Goal: Information Seeking & Learning: Check status

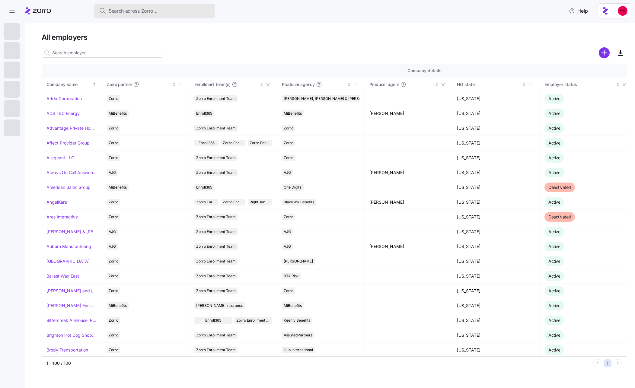
click at [151, 6] on button "Search across Zorro..." at bounding box center [154, 11] width 121 height 14
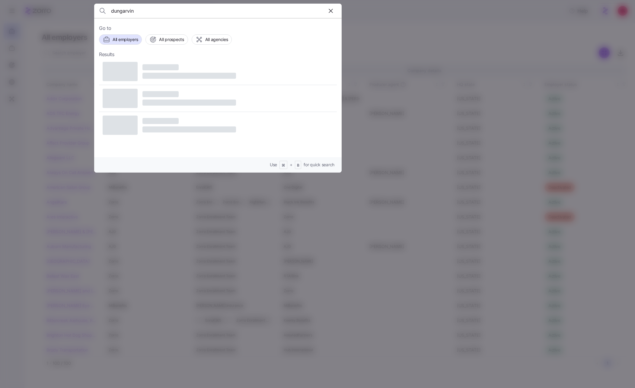
type input "dungarvin"
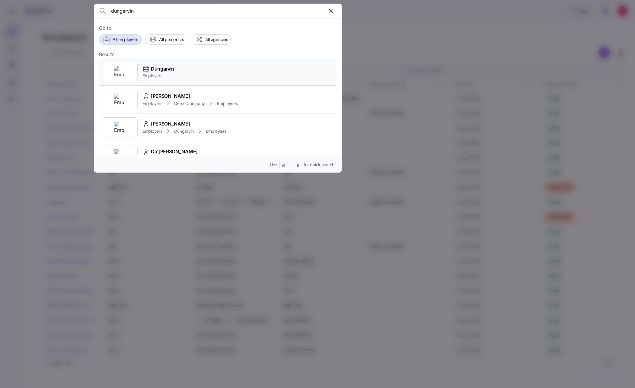
click at [189, 72] on div "Dungarvin Employers" at bounding box center [218, 72] width 238 height 28
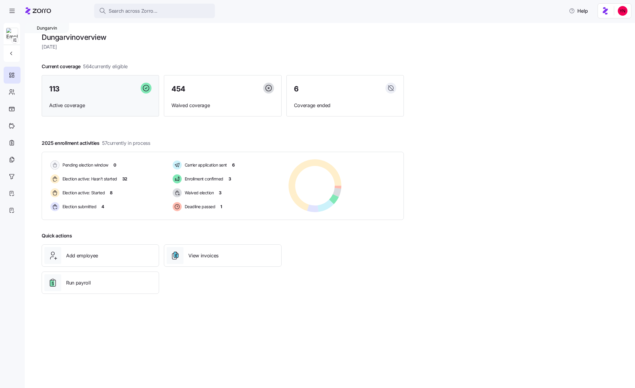
click at [78, 80] on div "113 Active coverage" at bounding box center [100, 96] width 117 height 42
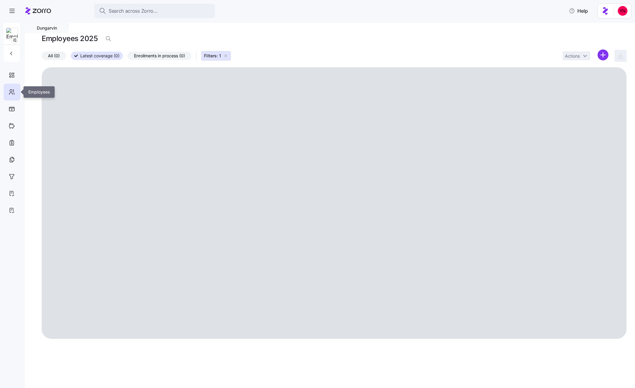
click at [11, 92] on icon at bounding box center [11, 91] width 2 height 2
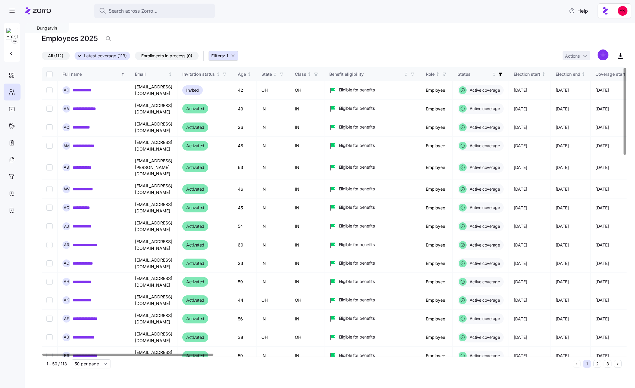
click at [49, 56] on span "All (112)" at bounding box center [55, 56] width 15 height 8
click at [42, 57] on input "All (112)" at bounding box center [42, 57] width 0 height 0
click at [100, 57] on span "Latest coverage (113)" at bounding box center [102, 56] width 43 height 8
click at [75, 57] on input "Latest coverage (113)" at bounding box center [75, 57] width 0 height 0
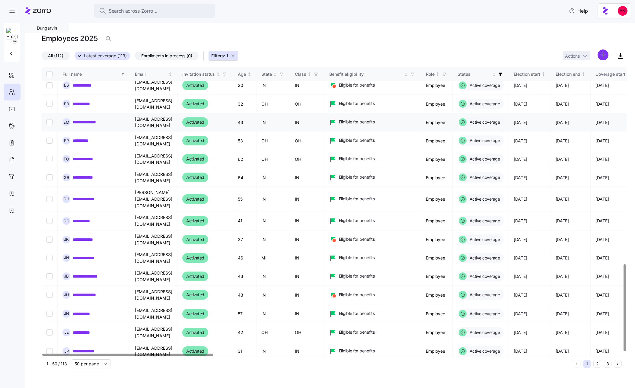
scroll to position [654, 4]
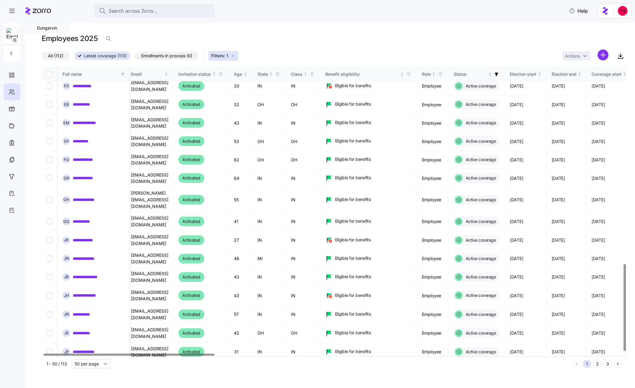
click at [166, 57] on span "Enrollments in process (0)" at bounding box center [166, 56] width 51 height 8
click at [135, 57] on input "Enrollments in process (0)" at bounding box center [135, 57] width 0 height 0
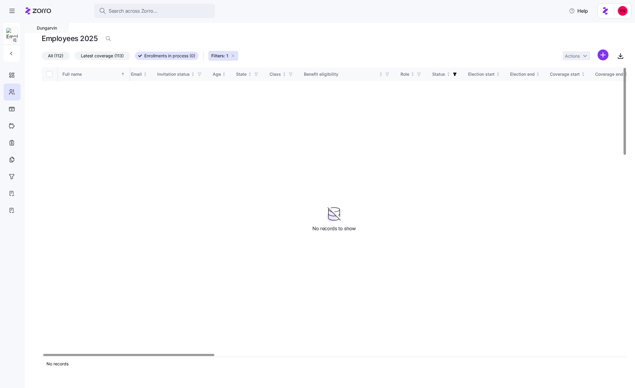
scroll to position [0, 3]
click at [234, 57] on icon "button" at bounding box center [233, 55] width 5 height 5
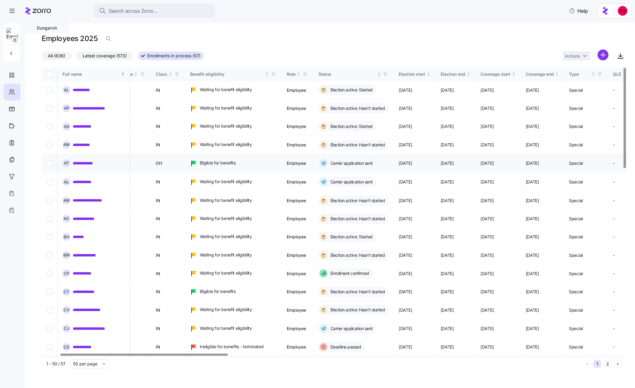
scroll to position [0, 167]
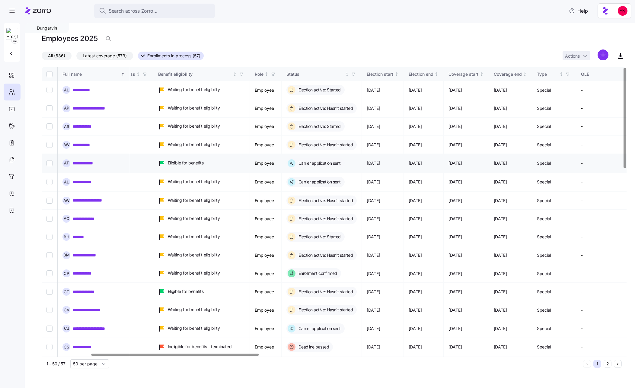
drag, startPoint x: 488, startPoint y: 153, endPoint x: 508, endPoint y: 154, distance: 20.5
click at [489, 154] on td "[DATE]" at bounding box center [466, 163] width 45 height 19
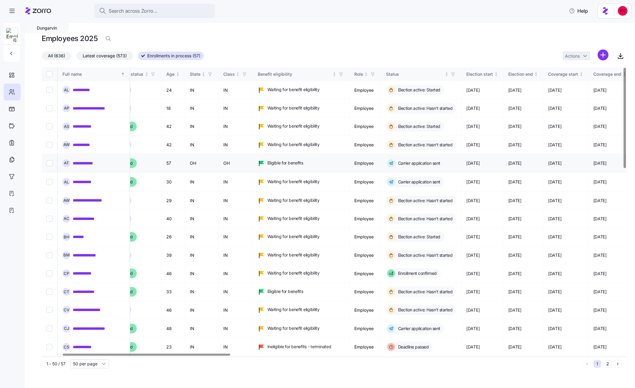
scroll to position [0, 0]
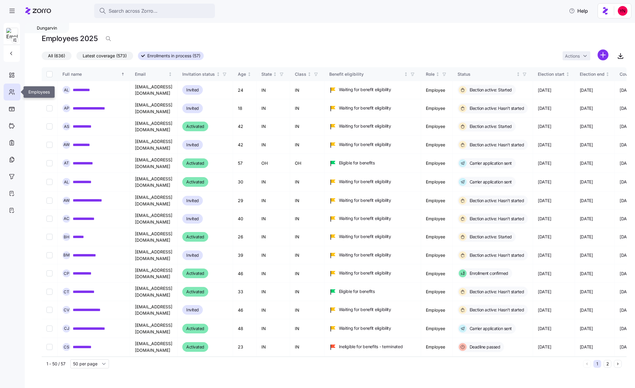
click at [12, 92] on icon at bounding box center [11, 91] width 7 height 7
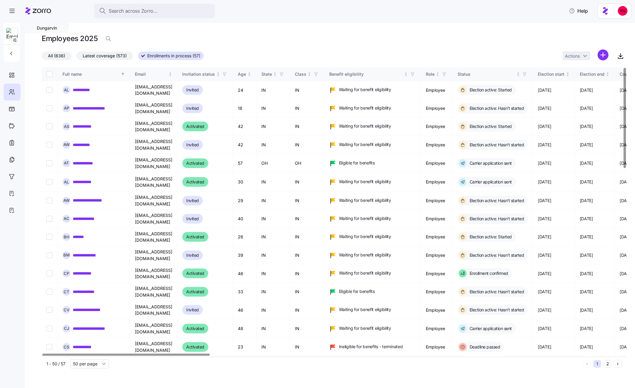
drag, startPoint x: 482, startPoint y: 10, endPoint x: 490, endPoint y: 6, distance: 8.9
click at [482, 10] on div "Search across Zorro... Help" at bounding box center [318, 10] width 628 height 17
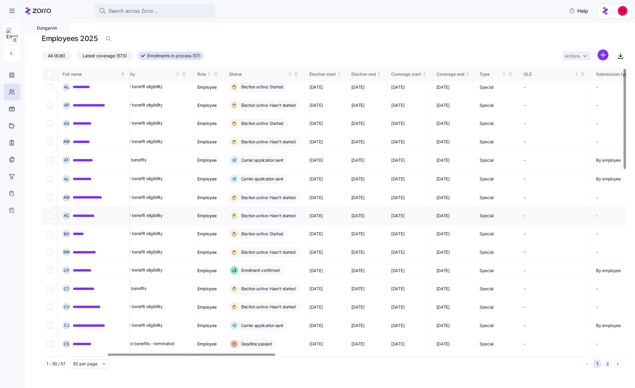
scroll to position [3, 228]
click at [55, 56] on span "All (636)" at bounding box center [56, 56] width 17 height 8
click at [42, 57] on input "All (636)" at bounding box center [42, 57] width 0 height 0
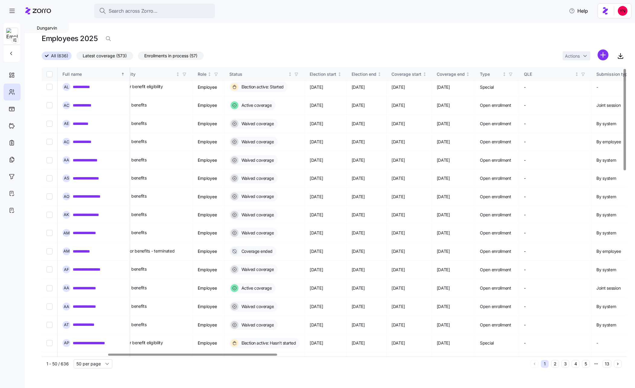
click at [100, 54] on span "Latest coverage (573)" at bounding box center [105, 56] width 44 height 8
click at [76, 57] on input "Latest coverage (573)" at bounding box center [76, 57] width 0 height 0
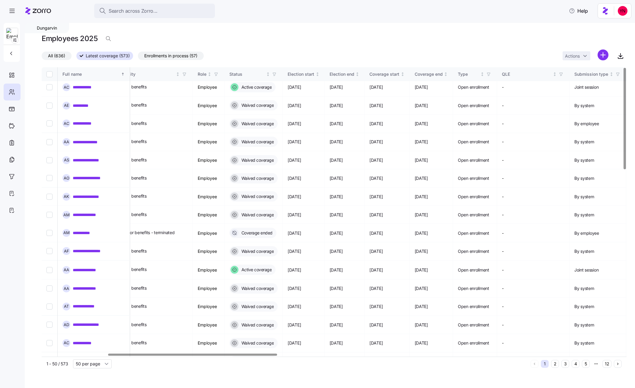
scroll to position [0, 228]
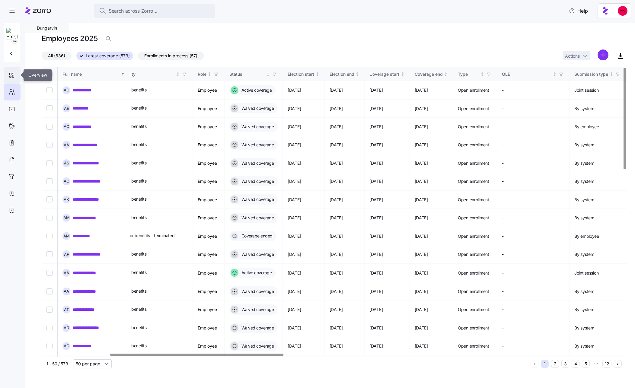
click at [14, 75] on icon at bounding box center [11, 75] width 7 height 7
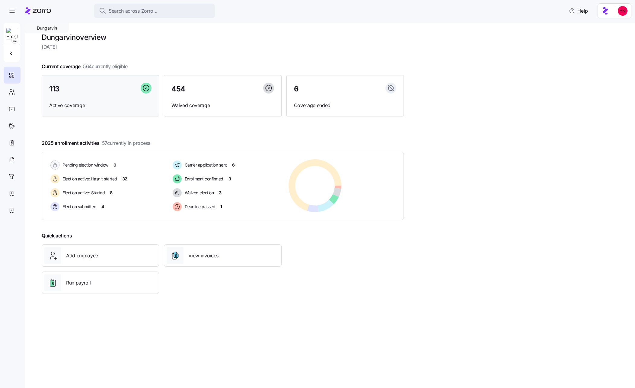
click at [94, 84] on div "113" at bounding box center [100, 89] width 102 height 13
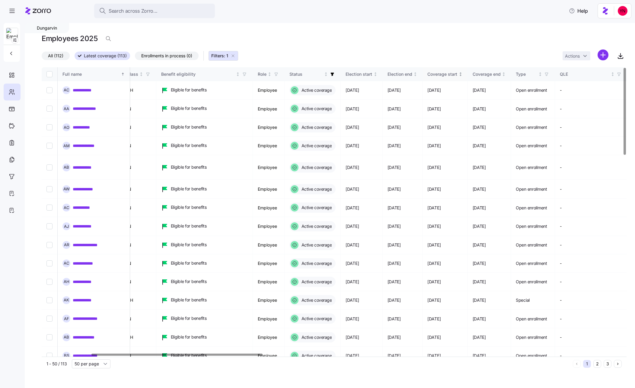
scroll to position [0, 169]
click at [462, 75] on icon "Not sorted" at bounding box center [459, 74] width 4 height 4
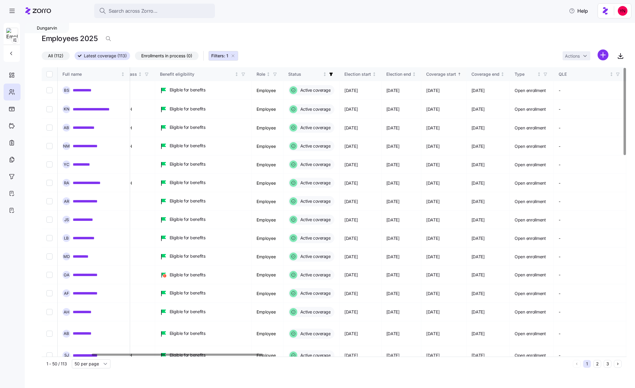
click at [462, 72] on div "Coverage start" at bounding box center [443, 74] width 35 height 7
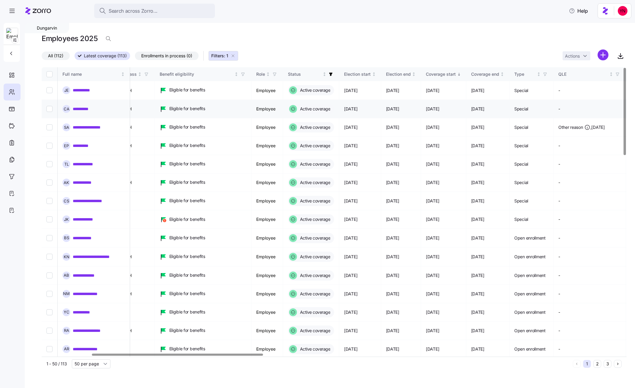
scroll to position [0, 170]
drag, startPoint x: 224, startPoint y: 56, endPoint x: 160, endPoint y: 56, distance: 63.4
click at [224, 56] on span "Filters: 1" at bounding box center [219, 56] width 17 height 6
click at [162, 54] on span "Enrollments in process (0)" at bounding box center [166, 56] width 51 height 8
click at [135, 57] on input "Enrollments in process (0)" at bounding box center [135, 57] width 0 height 0
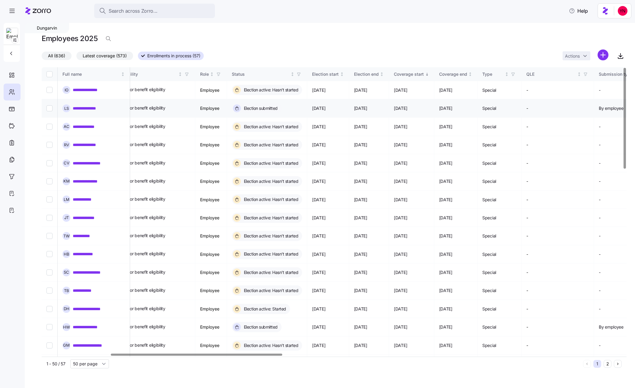
scroll to position [0, 234]
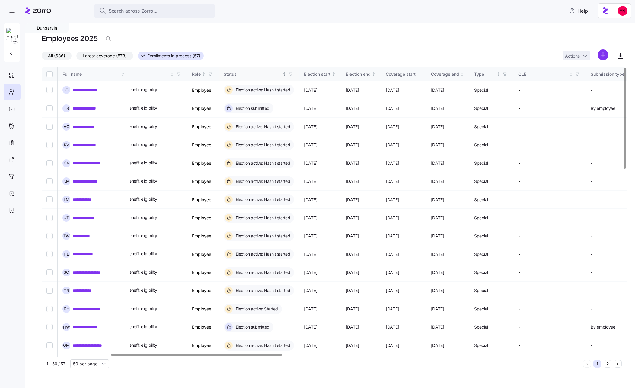
click at [287, 78] on th "Status" at bounding box center [259, 74] width 81 height 14
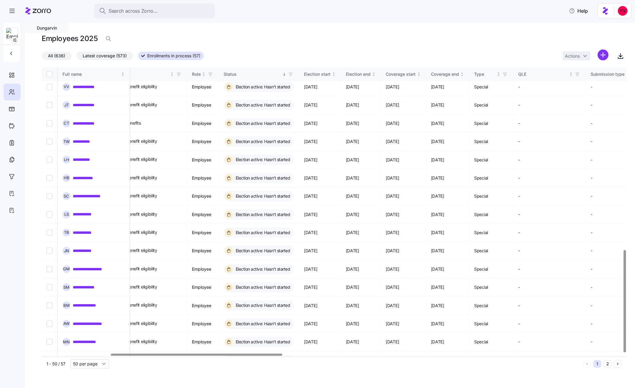
scroll to position [515, 234]
click at [293, 76] on icon "button" at bounding box center [291, 74] width 4 height 4
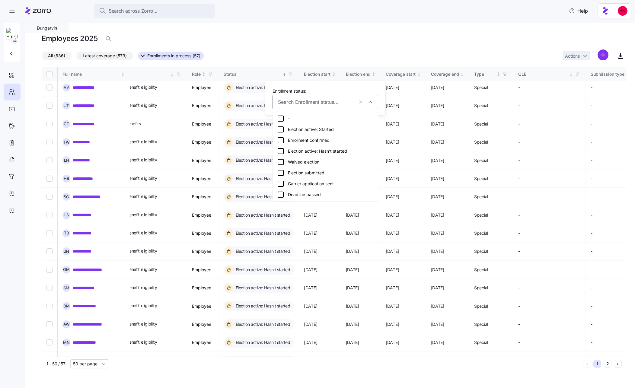
click at [295, 181] on div "Carrier application sent" at bounding box center [325, 183] width 97 height 7
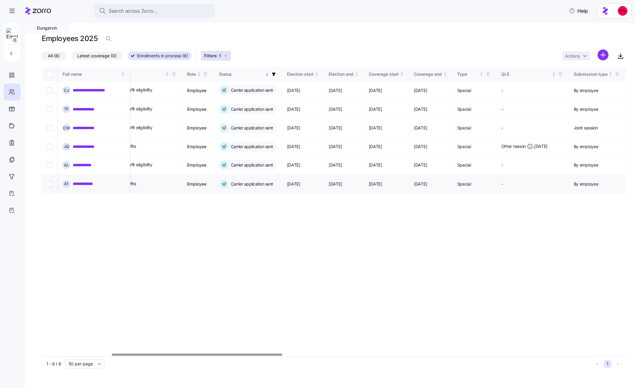
scroll to position [0, 239]
click at [93, 181] on link "**********" at bounding box center [87, 184] width 29 height 6
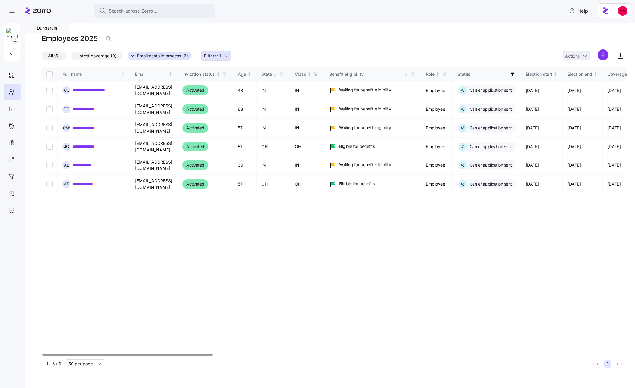
scroll to position [0, 1]
